Goal: Information Seeking & Learning: Learn about a topic

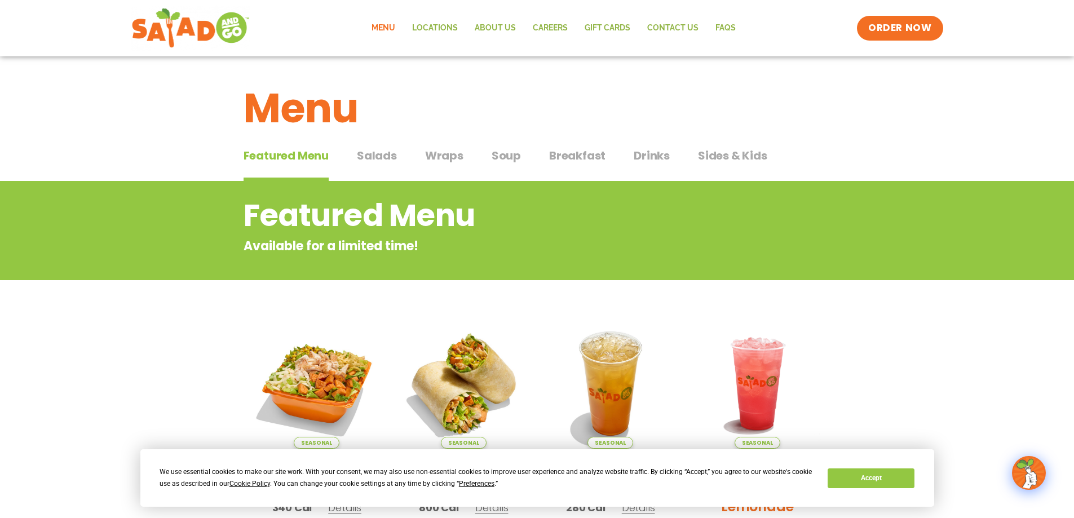
click at [375, 160] on span "Salads" at bounding box center [377, 155] width 40 height 17
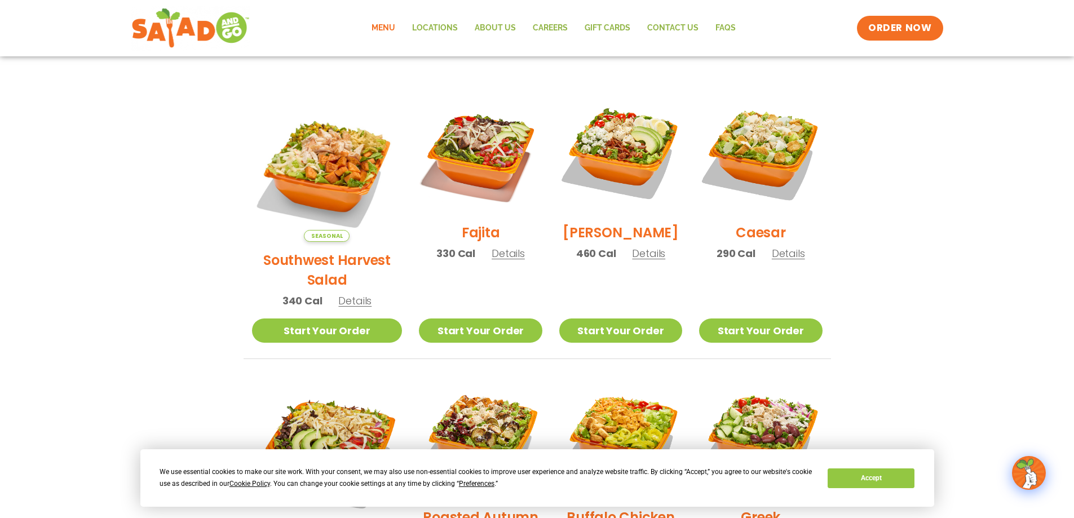
scroll to position [282, 0]
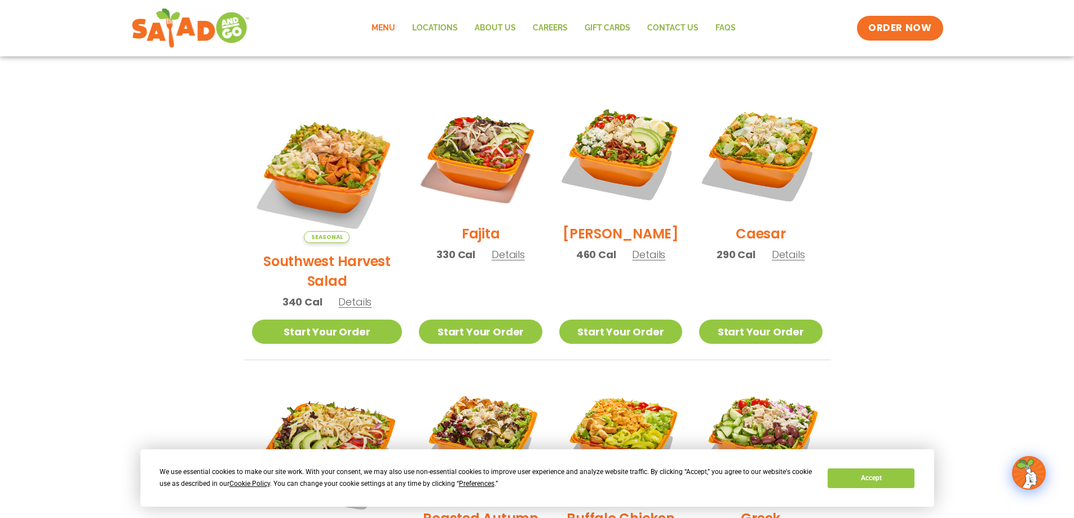
click at [611, 242] on h2 "[PERSON_NAME]" at bounding box center [621, 234] width 116 height 20
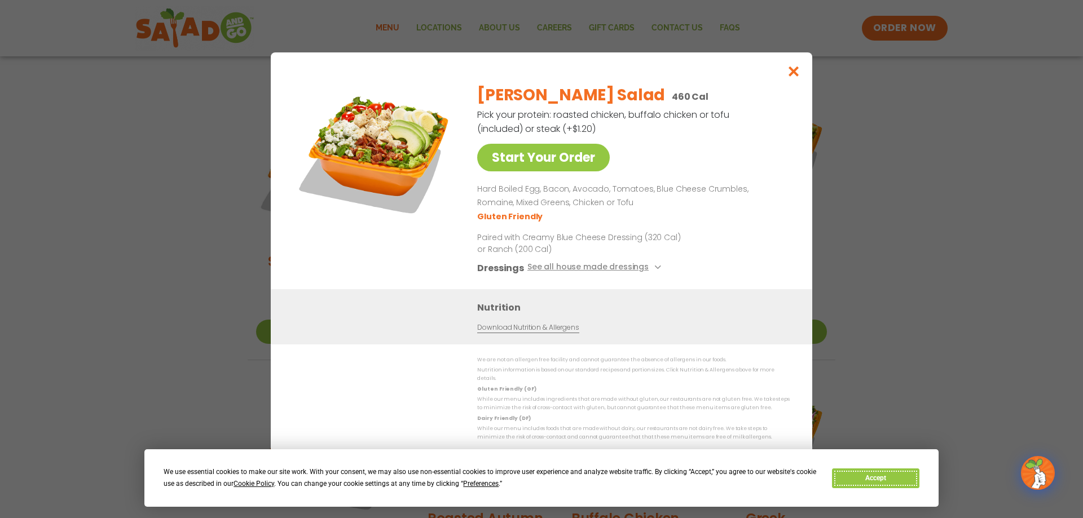
click at [876, 478] on button "Accept" at bounding box center [875, 479] width 87 height 20
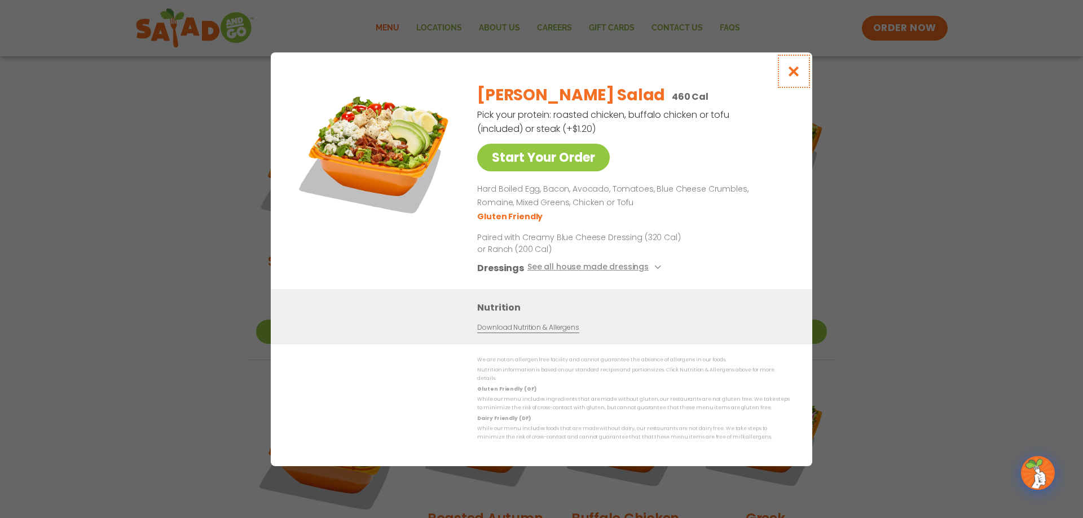
click at [793, 77] on icon "Close modal" at bounding box center [794, 71] width 14 height 12
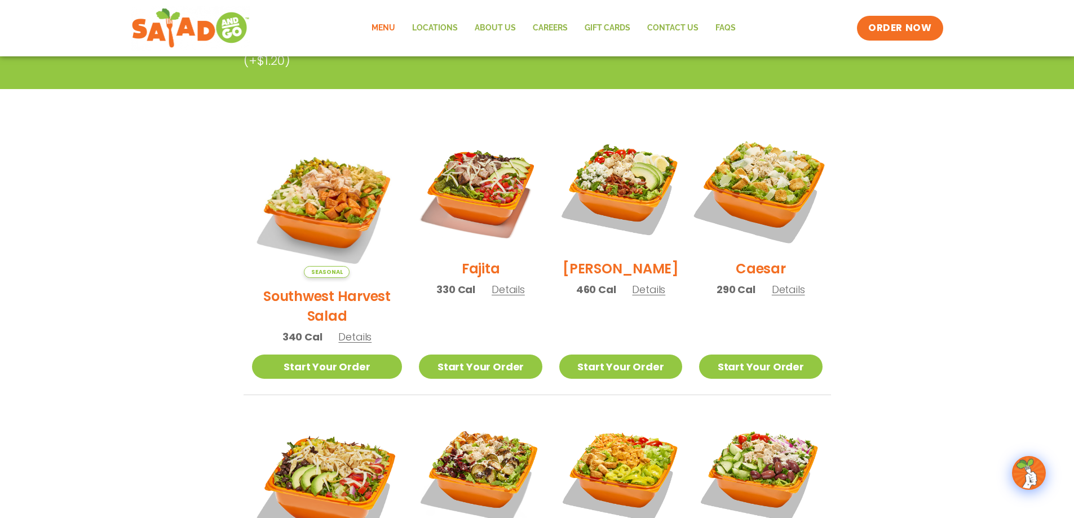
scroll to position [226, 0]
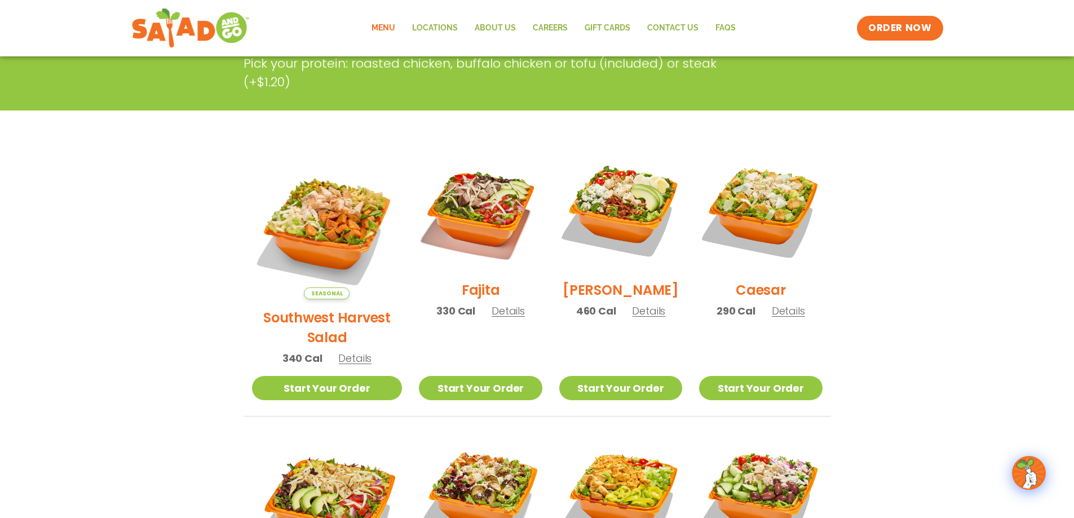
click at [758, 300] on h2 "Caesar" at bounding box center [761, 290] width 50 height 20
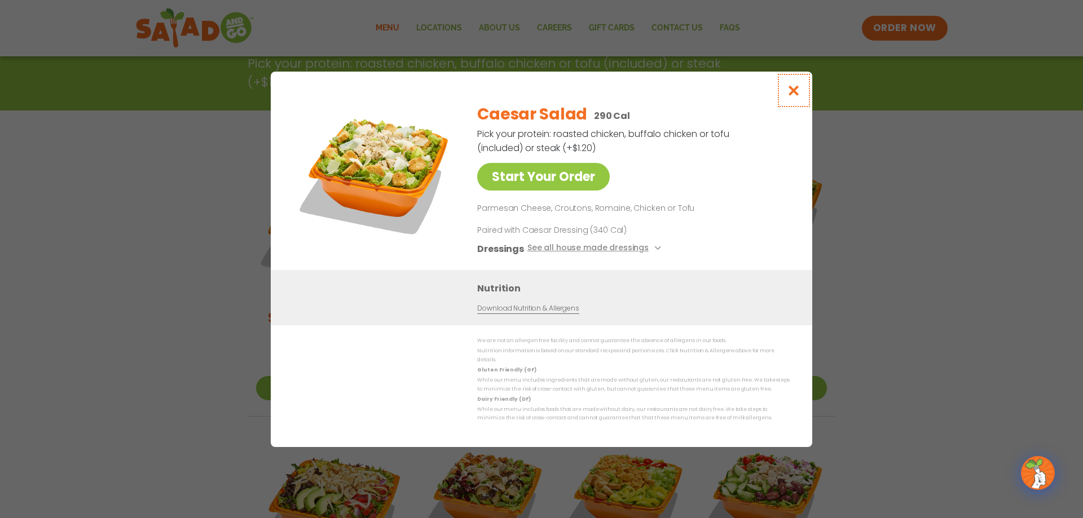
click at [792, 96] on icon "Close modal" at bounding box center [794, 91] width 14 height 12
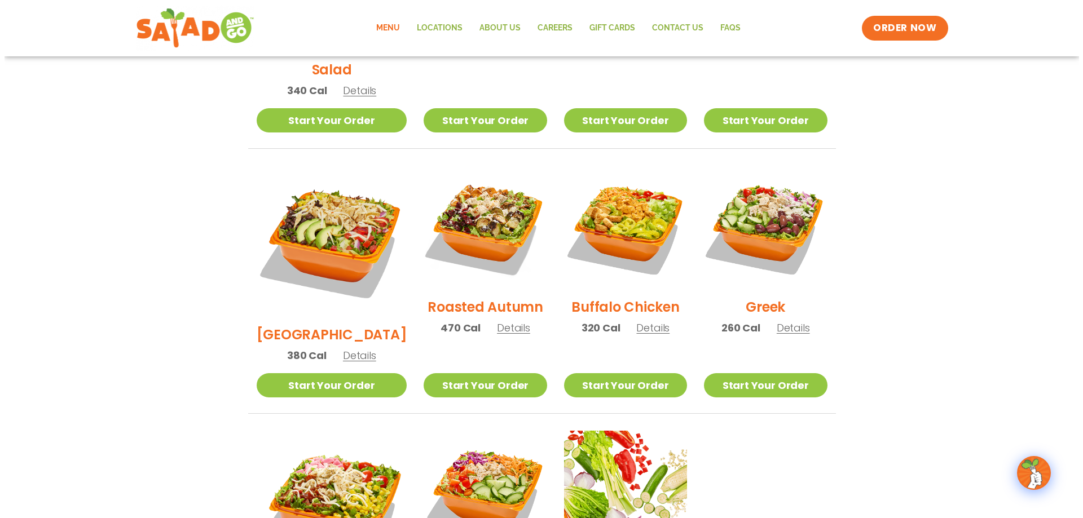
scroll to position [507, 0]
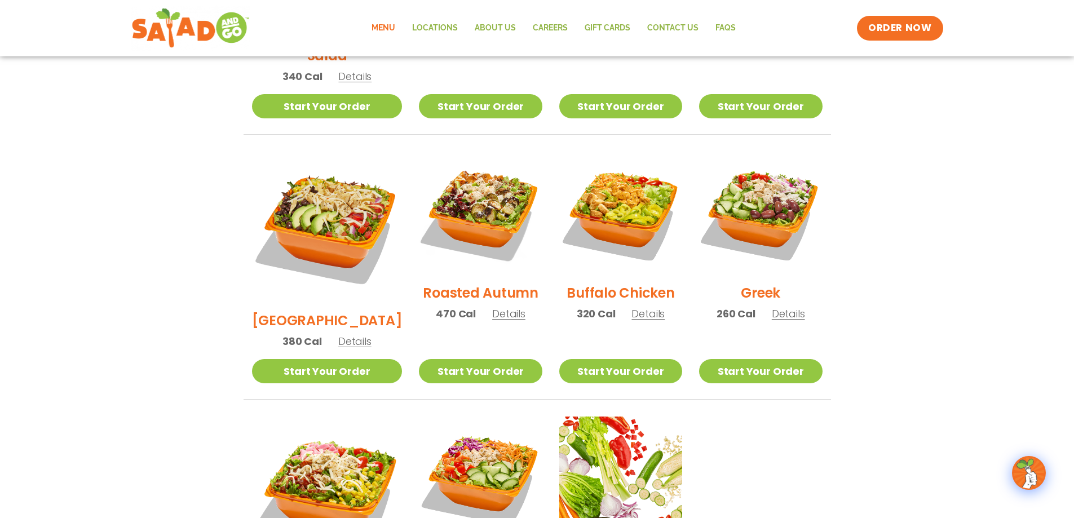
click at [751, 283] on h2 "Greek" at bounding box center [760, 293] width 39 height 20
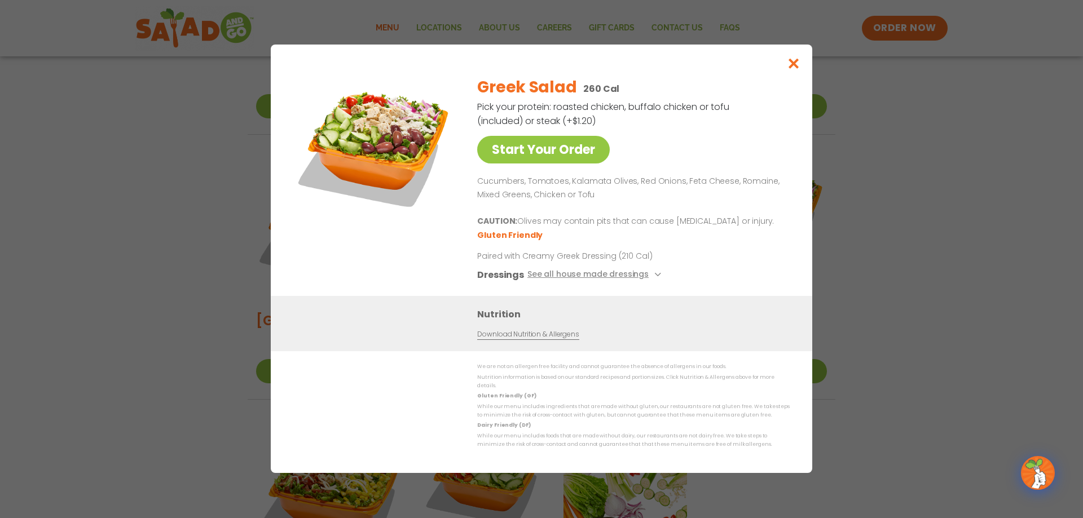
click at [542, 341] on link "Download Nutrition & Allergens" at bounding box center [527, 335] width 101 height 11
